Goal: Task Accomplishment & Management: Manage account settings

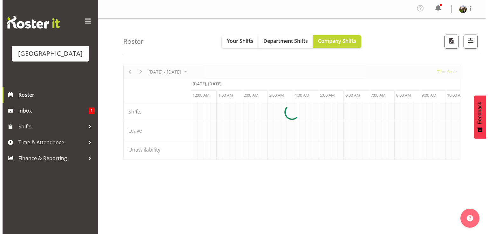
scroll to position [0, 3047]
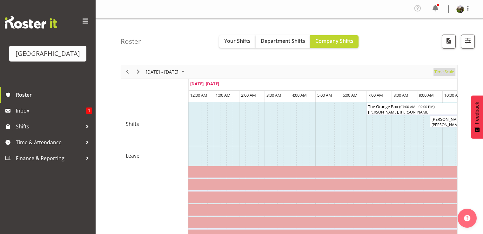
click at [446, 74] on span "Time Scale" at bounding box center [444, 72] width 21 height 8
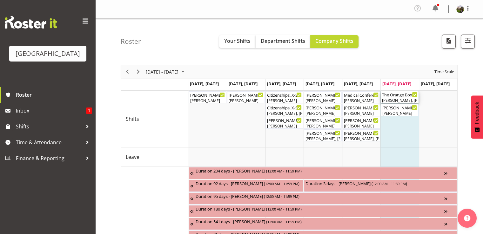
click at [404, 100] on div "[PERSON_NAME], [PERSON_NAME]" at bounding box center [399, 101] width 35 height 6
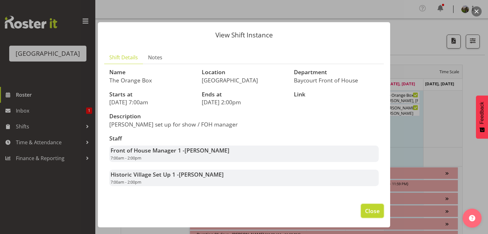
click at [371, 209] on span "Close" at bounding box center [372, 211] width 15 height 8
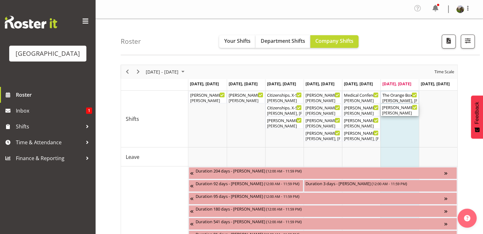
click at [405, 110] on div "Wendy - The Orange Box - Ticketing Box Office ( 09:30 AM - 11:30 AM )" at bounding box center [399, 107] width 35 height 6
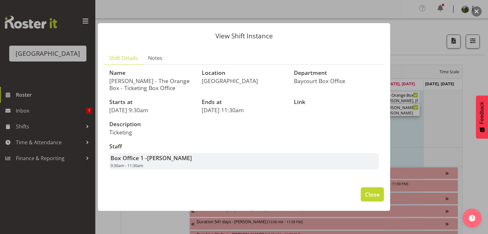
click at [372, 191] on span "Close" at bounding box center [372, 194] width 15 height 8
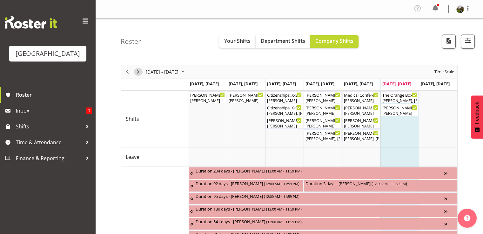
click at [138, 73] on span "Next" at bounding box center [138, 72] width 8 height 8
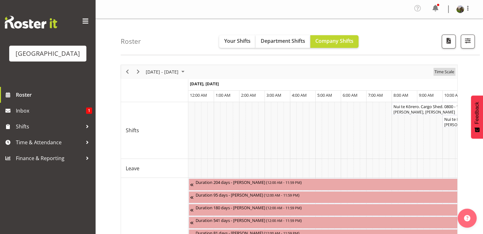
click at [443, 72] on span "Time Scale" at bounding box center [444, 72] width 21 height 8
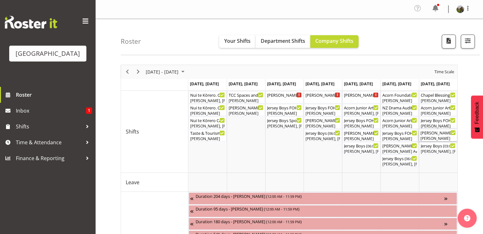
click at [441, 136] on div "[PERSON_NAME] - Jersey Boys - Box Office ( 02:30 PM - 04:30 PM ) [PERSON_NAME]" at bounding box center [437, 136] width 35 height 12
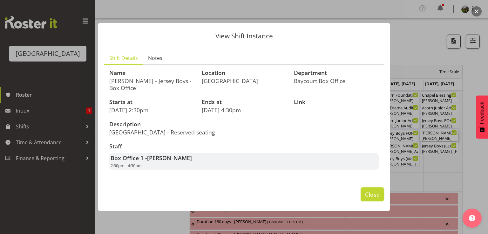
click at [367, 195] on span "Close" at bounding box center [372, 194] width 15 height 8
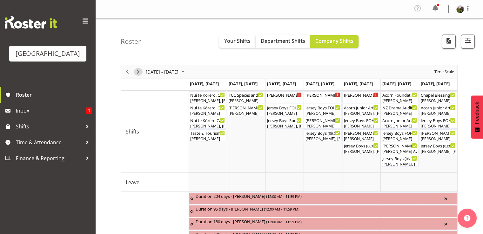
click at [136, 73] on span "Next" at bounding box center [138, 72] width 8 height 8
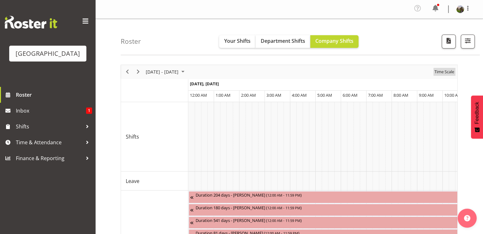
click at [443, 72] on span "Time Scale" at bounding box center [444, 72] width 21 height 8
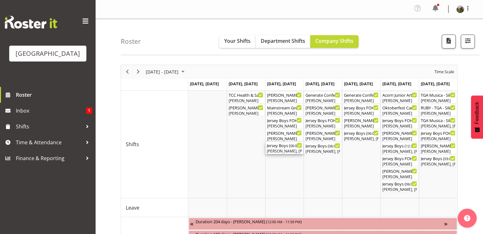
click at [284, 148] on div "Jersey Boys ( 06:00 PM - 10:10 PM )" at bounding box center [284, 145] width 35 height 6
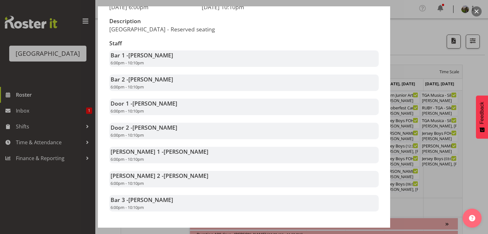
scroll to position [127, 0]
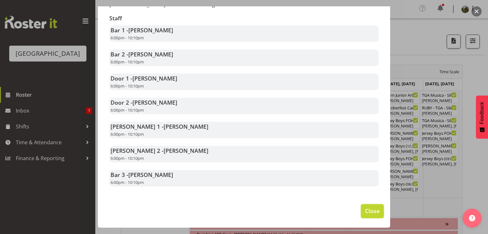
click at [365, 210] on span "Close" at bounding box center [372, 211] width 15 height 8
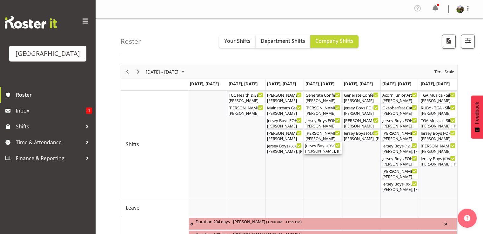
click at [328, 152] on div "[PERSON_NAME], [PERSON_NAME], [PERSON_NAME], [PERSON_NAME], [PERSON_NAME], [PER…" at bounding box center [322, 152] width 35 height 6
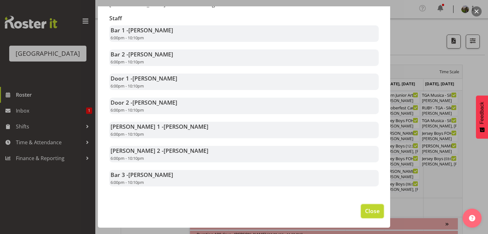
click at [366, 209] on span "Close" at bounding box center [372, 211] width 15 height 8
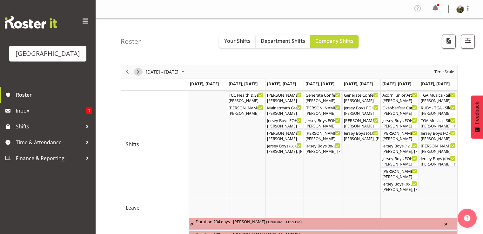
click at [138, 70] on span "Next" at bounding box center [138, 72] width 8 height 8
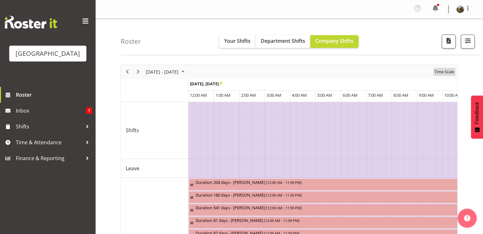
click at [438, 71] on span "Time Scale" at bounding box center [444, 72] width 21 height 8
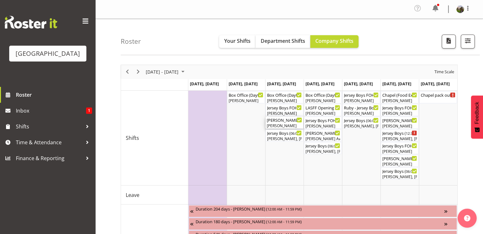
click at [279, 124] on div "[PERSON_NAME]" at bounding box center [284, 126] width 35 height 6
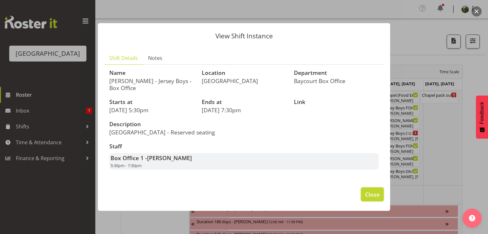
click at [371, 194] on span "Close" at bounding box center [372, 194] width 15 height 8
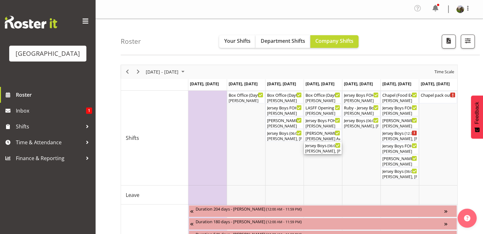
click at [315, 146] on div "Jersey Boys ( 06:00 PM - 10:10 PM )" at bounding box center [322, 145] width 35 height 6
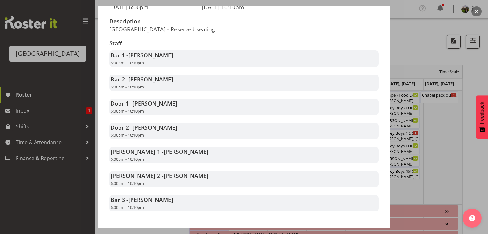
scroll to position [127, 0]
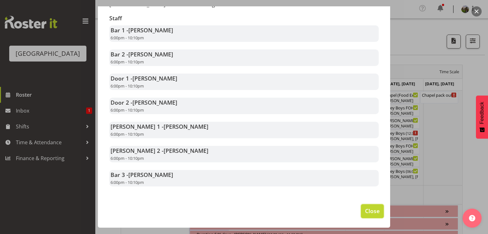
click at [365, 217] on button "Close" at bounding box center [372, 211] width 23 height 14
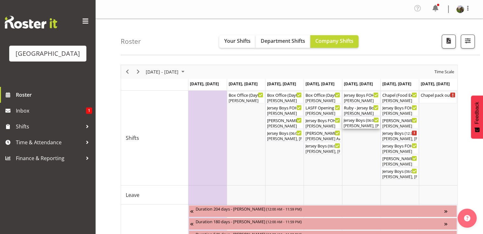
click at [363, 126] on div "[PERSON_NAME], [PERSON_NAME], [PERSON_NAME], [PERSON_NAME], [PERSON_NAME], [PER…" at bounding box center [360, 126] width 35 height 6
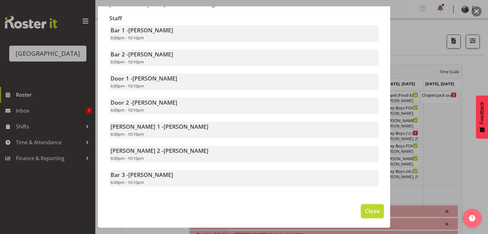
click at [365, 209] on span "Close" at bounding box center [372, 211] width 15 height 8
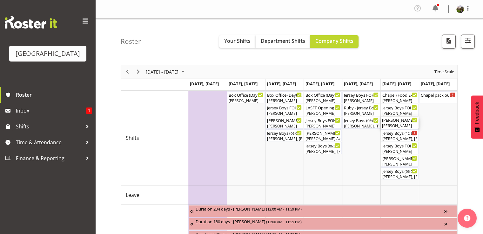
click at [399, 121] on div "Valerie - Jersey Boys - Box Office ( 12:00 PM - 02:00 PM )" at bounding box center [399, 120] width 35 height 6
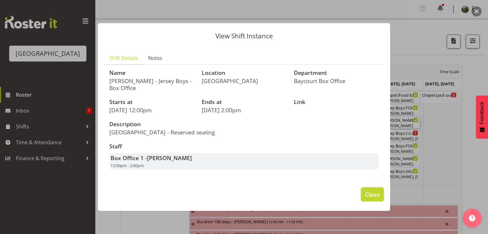
click at [374, 195] on span "Close" at bounding box center [372, 194] width 15 height 8
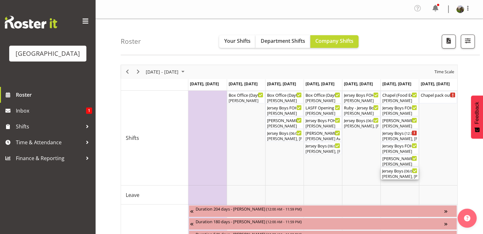
click at [397, 177] on div "[PERSON_NAME], [PERSON_NAME], [PERSON_NAME], [PERSON_NAME], [PERSON_NAME], [PER…" at bounding box center [399, 177] width 35 height 6
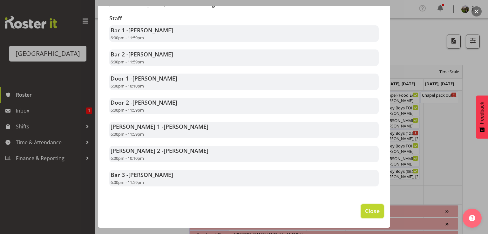
click at [369, 210] on span "Close" at bounding box center [372, 211] width 15 height 8
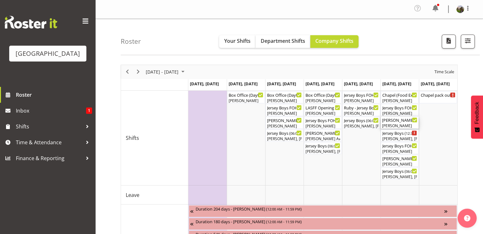
click at [390, 124] on div "[PERSON_NAME]" at bounding box center [399, 126] width 35 height 6
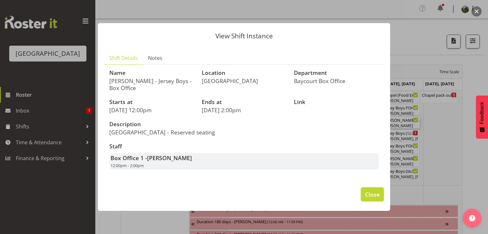
click at [372, 194] on span "Close" at bounding box center [372, 194] width 15 height 8
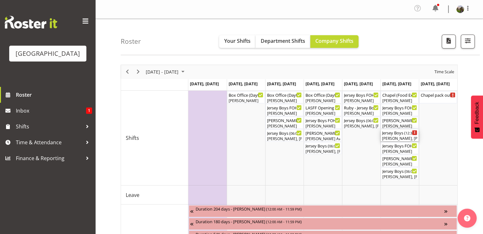
click at [396, 138] on div "[PERSON_NAME], [PERSON_NAME], [PERSON_NAME], [PERSON_NAME], [PERSON_NAME], [PER…" at bounding box center [399, 139] width 35 height 6
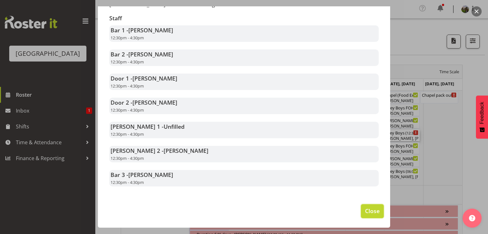
click at [365, 210] on span "Close" at bounding box center [372, 211] width 15 height 8
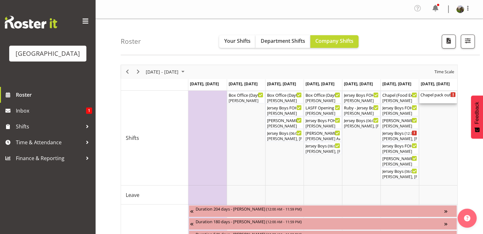
click at [430, 98] on div "Chapel pack out ( 09:00 AM - 01:00 PM )" at bounding box center [437, 97] width 35 height 12
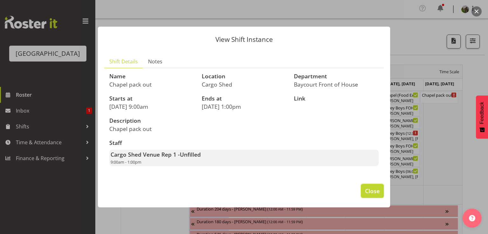
click at [366, 193] on span "Close" at bounding box center [372, 191] width 15 height 8
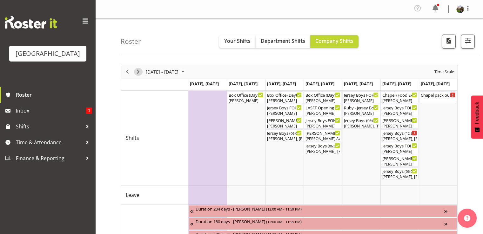
click at [138, 73] on span "Next" at bounding box center [138, 72] width 8 height 8
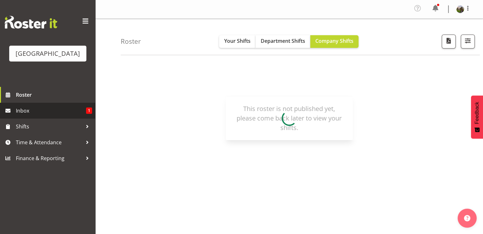
click at [24, 116] on span "Inbox" at bounding box center [51, 111] width 70 height 10
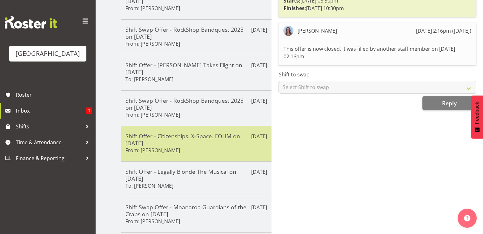
scroll to position [233, 0]
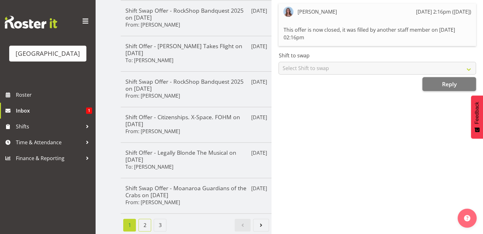
click at [143, 219] on link "2" at bounding box center [144, 225] width 13 height 13
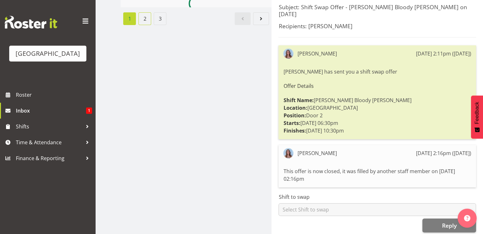
scroll to position [226, 0]
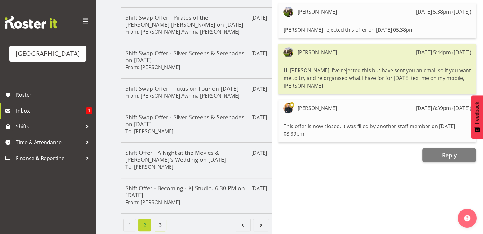
click at [160, 221] on link "3" at bounding box center [160, 225] width 13 height 13
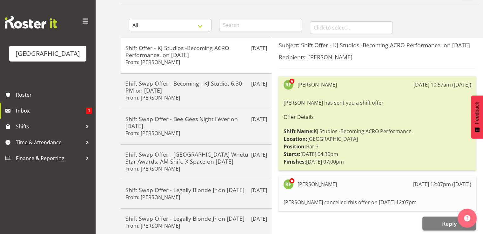
scroll to position [91, 0]
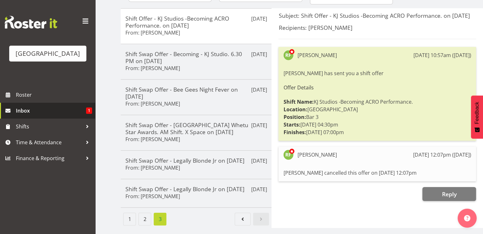
click at [24, 116] on span "Inbox" at bounding box center [51, 111] width 70 height 10
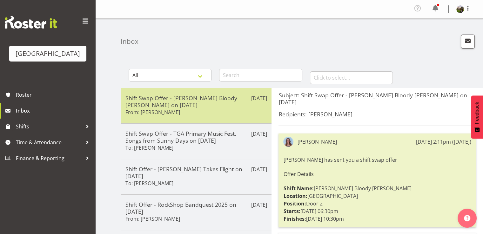
click at [211, 115] on div "Shift Swap Offer - [PERSON_NAME] Bloody [PERSON_NAME] on [DATE] From: [PERSON_N…" at bounding box center [195, 106] width 141 height 23
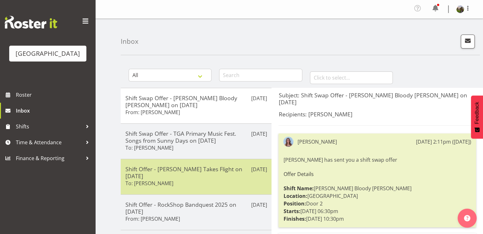
click at [223, 174] on h5 "Shift Offer - [PERSON_NAME] Takes Flight on [DATE]" at bounding box center [195, 173] width 141 height 14
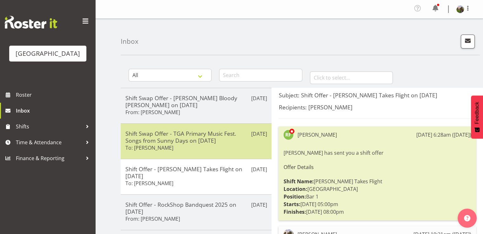
click at [223, 147] on div "Shift Swap Offer - TGA Primary Music Fest. Songs from Sunny Days on 26/08/25 To…" at bounding box center [195, 141] width 141 height 23
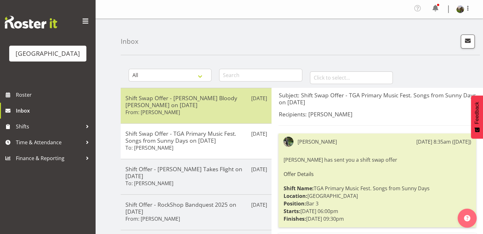
click at [219, 108] on h5 "Shift Swap Offer - Kevin Bloody Wilson on 04/09/25" at bounding box center [195, 102] width 141 height 14
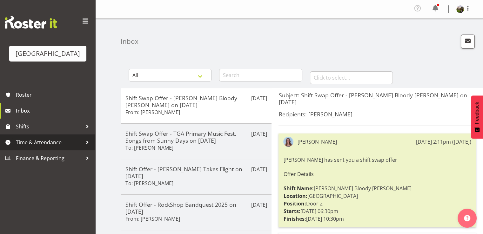
click at [30, 147] on span "Time & Attendance" at bounding box center [49, 143] width 67 height 10
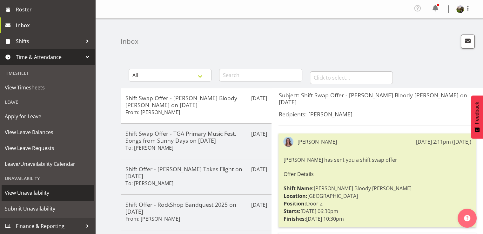
scroll to position [63, 0]
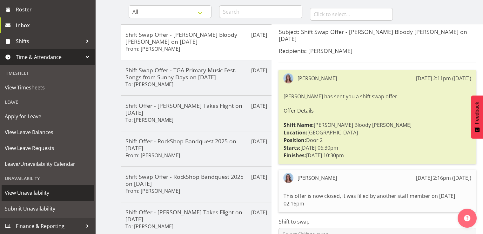
click at [43, 190] on span "View Unavailability" at bounding box center [48, 193] width 86 height 10
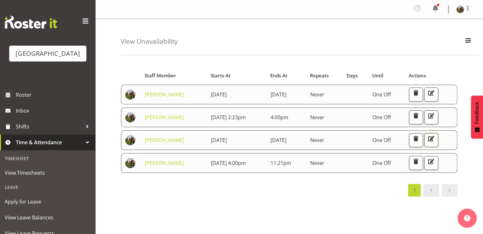
click at [435, 137] on span "button" at bounding box center [431, 139] width 8 height 8
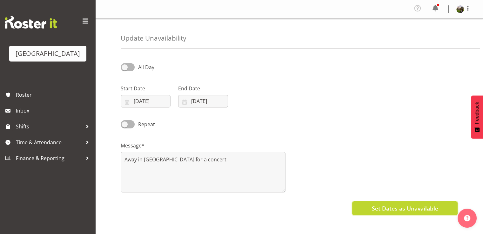
click at [400, 209] on span "Set Dates as Unavailable" at bounding box center [404, 208] width 66 height 8
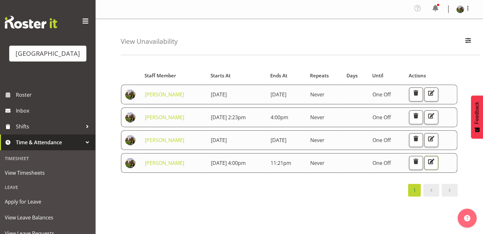
click at [435, 160] on span "button" at bounding box center [431, 161] width 8 height 8
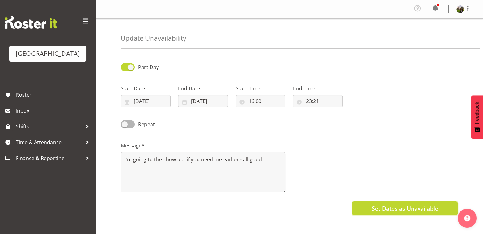
click at [421, 210] on span "Set Dates as Unavailable" at bounding box center [404, 208] width 66 height 8
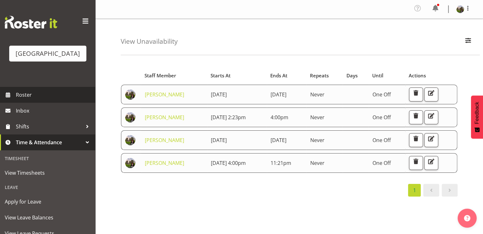
click at [21, 100] on span "Roster" at bounding box center [54, 95] width 76 height 10
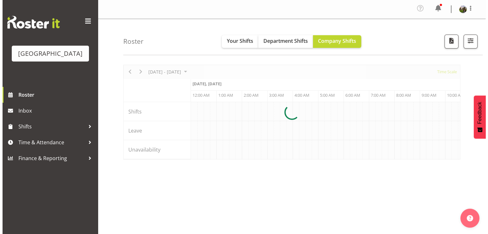
scroll to position [0, 3047]
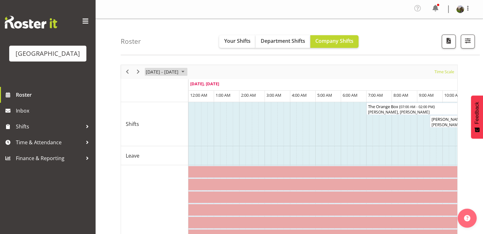
click at [187, 72] on span "September 01 - 07, 2025" at bounding box center [183, 72] width 8 height 8
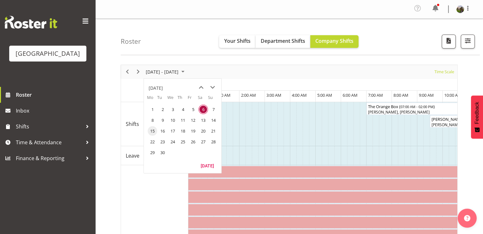
click at [151, 131] on span "15" at bounding box center [153, 131] width 10 height 10
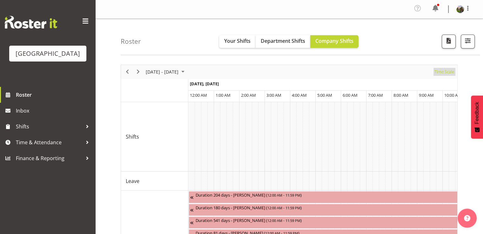
click at [444, 75] on span "Time Scale" at bounding box center [444, 72] width 21 height 8
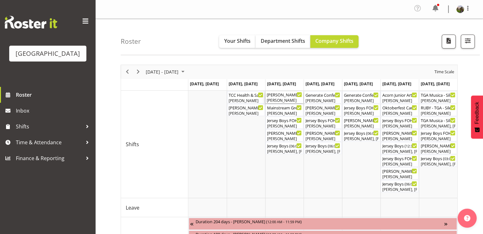
click at [278, 95] on div "[PERSON_NAME] - Box Office (Daytime Shifts) ( 10:00 AM - 02:00 PM )" at bounding box center [284, 94] width 35 height 6
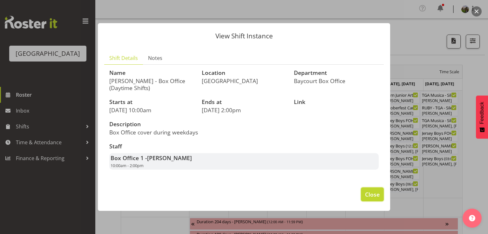
click at [374, 195] on span "Close" at bounding box center [372, 194] width 15 height 8
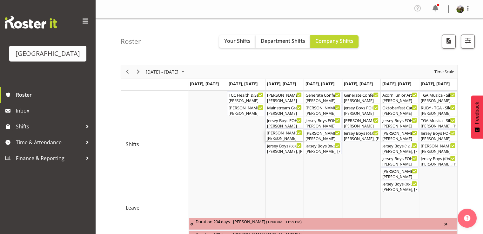
click at [294, 137] on div "[PERSON_NAME]" at bounding box center [284, 139] width 35 height 6
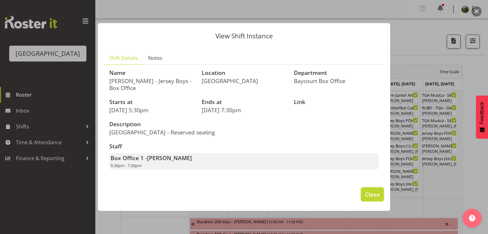
click at [374, 195] on span "Close" at bounding box center [372, 194] width 15 height 8
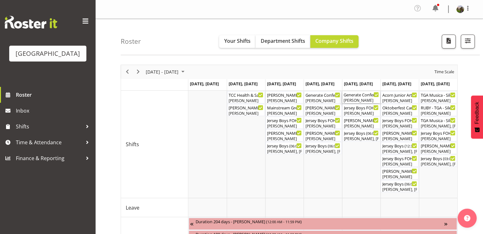
click at [363, 98] on div "[PERSON_NAME]" at bounding box center [360, 101] width 35 height 6
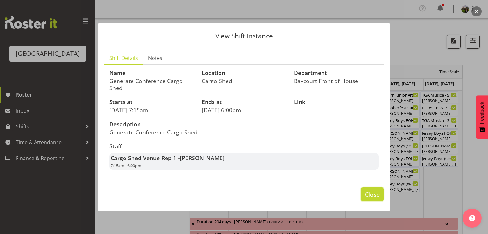
click at [366, 194] on span "Close" at bounding box center [372, 194] width 15 height 8
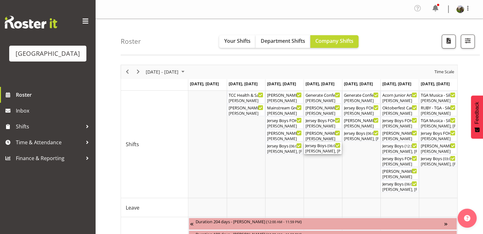
click at [321, 147] on div "Jersey Boys ( 06:00 PM - 10:10 PM )" at bounding box center [322, 145] width 35 height 6
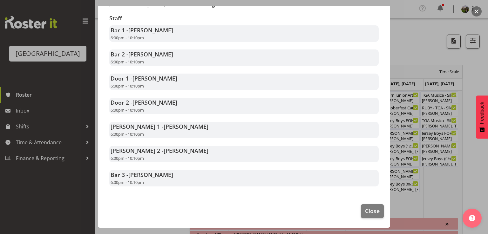
scroll to position [127, 0]
click at [361, 211] on button "Close" at bounding box center [372, 211] width 23 height 14
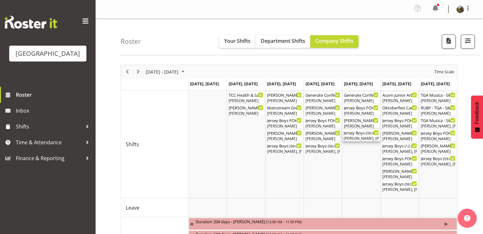
click at [357, 137] on div "[PERSON_NAME], [PERSON_NAME], [PERSON_NAME], [PERSON_NAME], [PERSON_NAME], [PER…" at bounding box center [360, 139] width 35 height 6
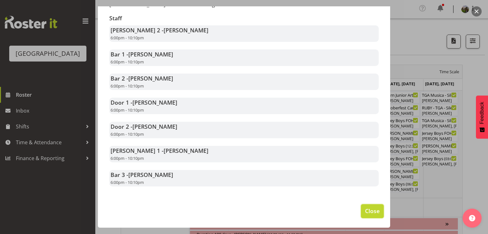
click at [367, 213] on span "Close" at bounding box center [372, 211] width 15 height 8
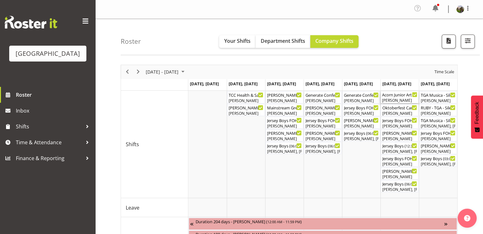
click at [394, 97] on div "Acorn Junior Art Awards - X-Space (Assist Customer in Packing Out) ( 09:45 AM -…" at bounding box center [399, 94] width 35 height 6
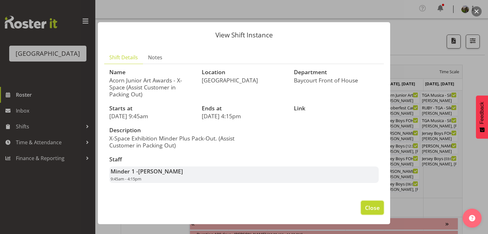
click at [372, 209] on span "Close" at bounding box center [372, 208] width 15 height 8
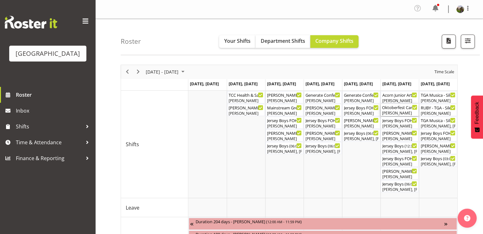
click at [403, 111] on div "[PERSON_NAME]" at bounding box center [399, 113] width 35 height 6
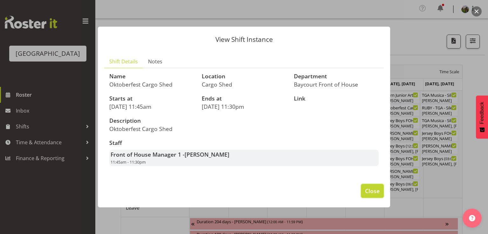
click at [375, 193] on span "Close" at bounding box center [372, 191] width 15 height 8
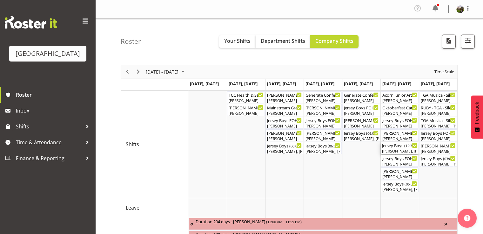
click at [397, 150] on div "[PERSON_NAME], [PERSON_NAME], [PERSON_NAME], [PERSON_NAME], [PERSON_NAME], [PER…" at bounding box center [399, 152] width 35 height 6
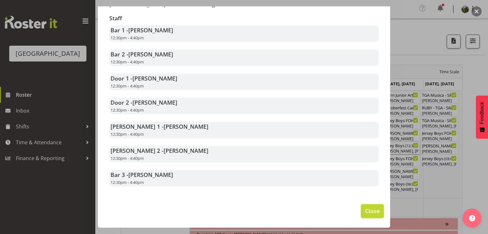
click at [368, 213] on span "Close" at bounding box center [372, 211] width 15 height 8
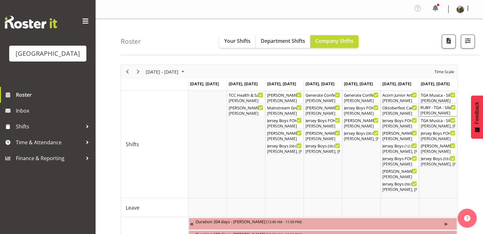
click at [433, 114] on div "[PERSON_NAME]" at bounding box center [437, 113] width 35 height 6
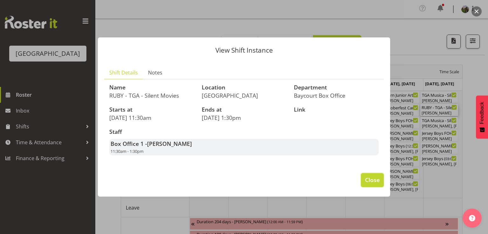
click at [373, 181] on span "Close" at bounding box center [372, 180] width 15 height 8
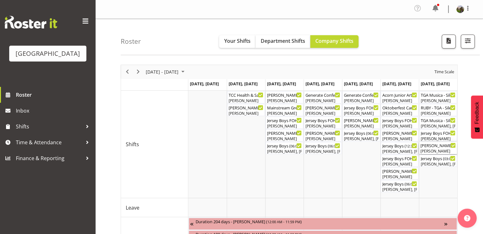
click at [430, 150] on div "[PERSON_NAME]" at bounding box center [437, 152] width 35 height 6
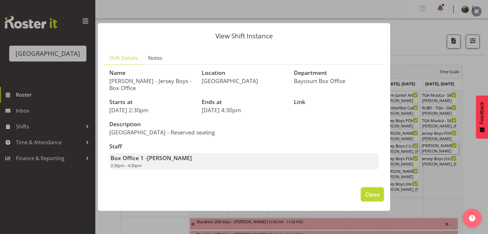
click at [372, 196] on span "Close" at bounding box center [372, 194] width 15 height 8
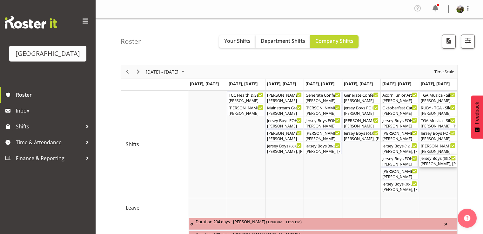
click at [429, 162] on div "[PERSON_NAME], [PERSON_NAME], [PERSON_NAME], [PERSON_NAME], [PERSON_NAME], [PER…" at bounding box center [437, 164] width 35 height 6
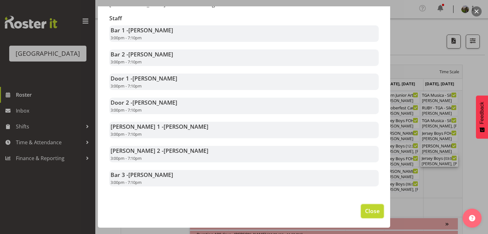
click at [365, 211] on span "Close" at bounding box center [372, 211] width 15 height 8
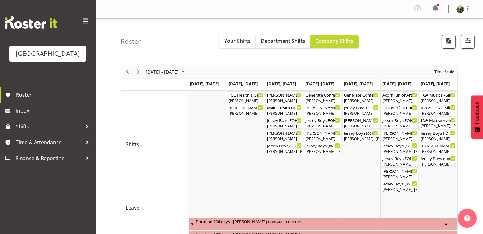
click at [431, 123] on div "[PERSON_NAME], [PERSON_NAME], [PERSON_NAME], [PERSON_NAME]" at bounding box center [437, 126] width 35 height 6
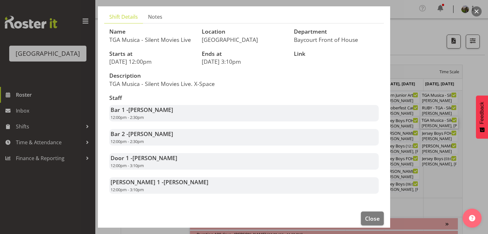
scroll to position [55, 0]
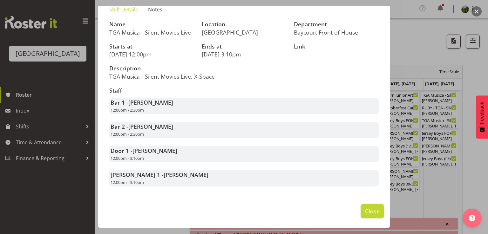
click at [366, 210] on span "Close" at bounding box center [372, 211] width 15 height 8
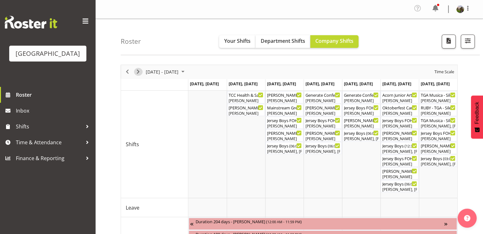
click at [138, 69] on span "Next" at bounding box center [138, 72] width 8 height 8
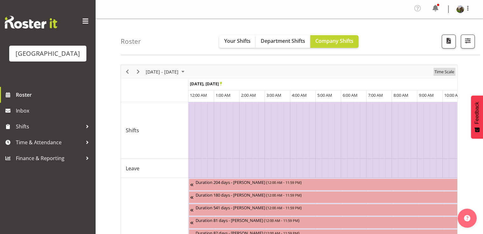
click at [440, 73] on span "Time Scale" at bounding box center [444, 72] width 21 height 8
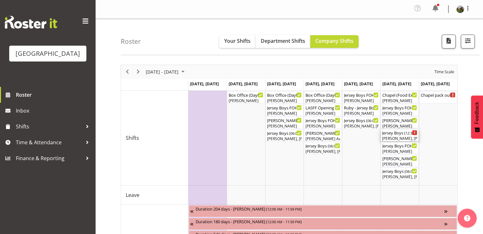
click at [404, 134] on div "Jersey Boys ( 12:30 PM - 04:30 PM )" at bounding box center [399, 133] width 35 height 6
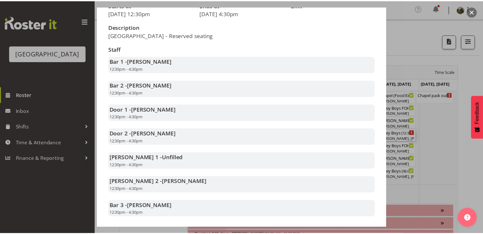
scroll to position [127, 0]
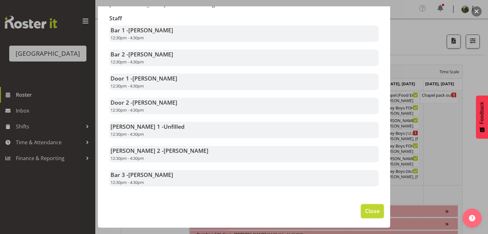
click at [369, 214] on span "Close" at bounding box center [372, 211] width 15 height 8
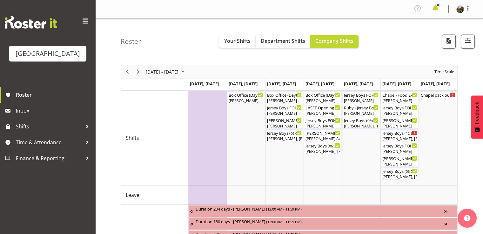
click at [436, 8] on span at bounding box center [435, 8] width 10 height 10
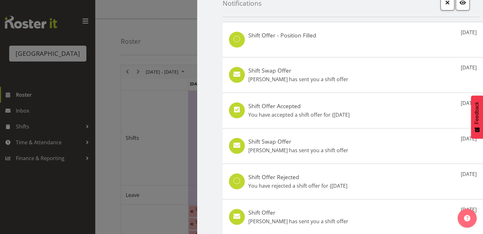
scroll to position [0, 0]
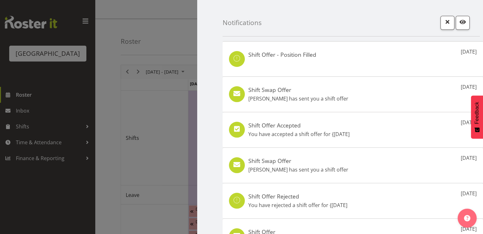
click at [171, 18] on div at bounding box center [241, 117] width 483 height 234
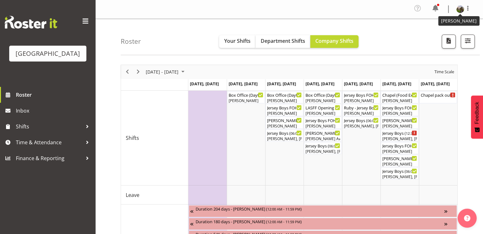
click at [463, 12] on figure at bounding box center [460, 9] width 8 height 8
click at [429, 36] on link "Log Out" at bounding box center [440, 34] width 61 height 11
